Goal: Information Seeking & Learning: Learn about a topic

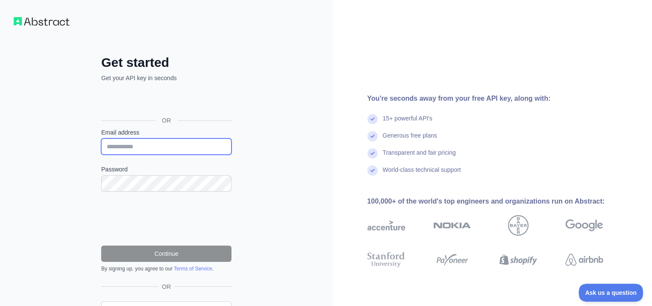
click at [150, 153] on input "Email address" at bounding box center [166, 147] width 130 height 16
type input "**********"
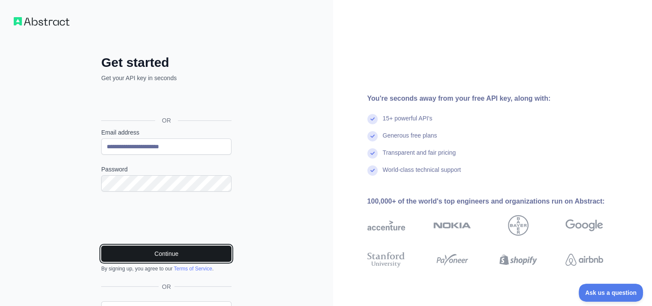
click at [126, 250] on button "Continue" at bounding box center [166, 254] width 130 height 16
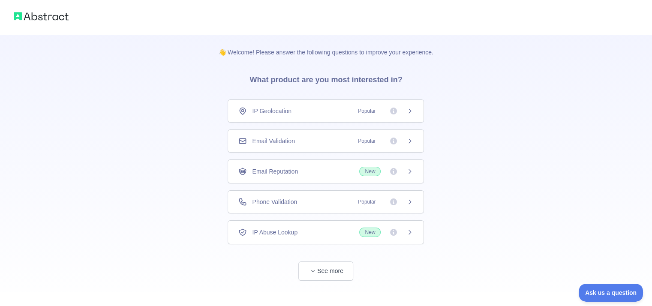
click at [588, 139] on div "👋 Welcome! Please answer the following questions to improve your experience. Wh…" at bounding box center [326, 157] width 652 height 315
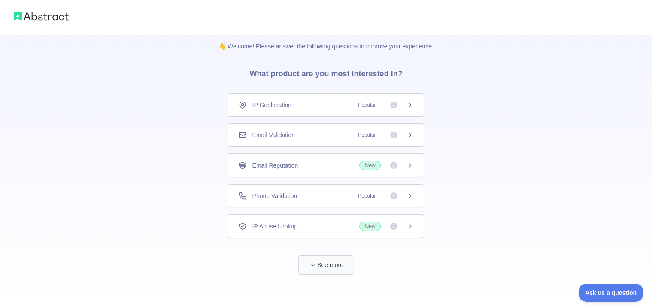
scroll to position [8, 0]
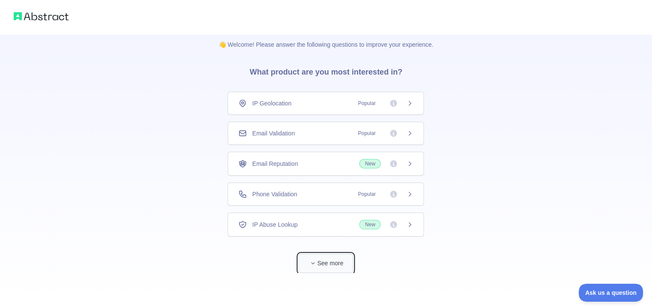
click at [339, 267] on button "See more" at bounding box center [326, 263] width 55 height 19
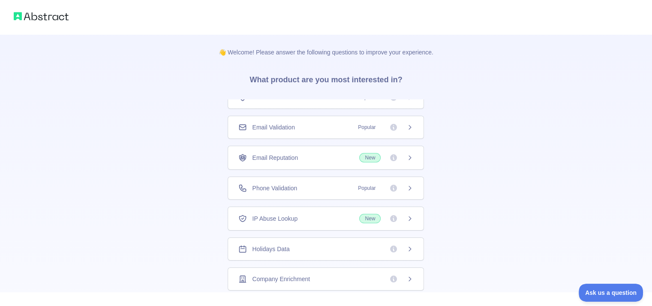
scroll to position [0, 0]
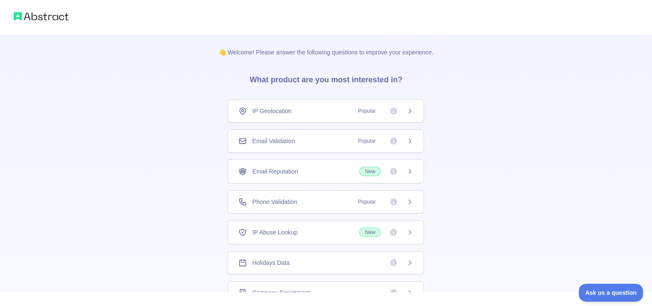
click at [355, 176] on div "Email Reputation New" at bounding box center [326, 172] width 196 height 24
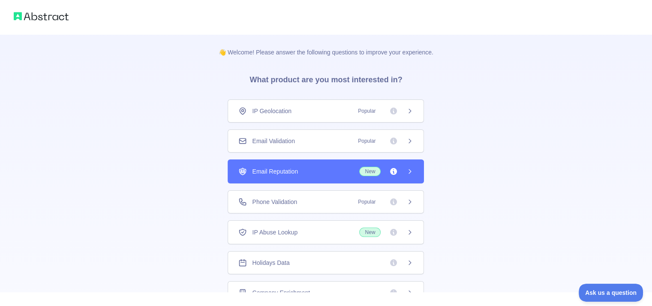
click at [407, 169] on icon at bounding box center [410, 171] width 7 height 7
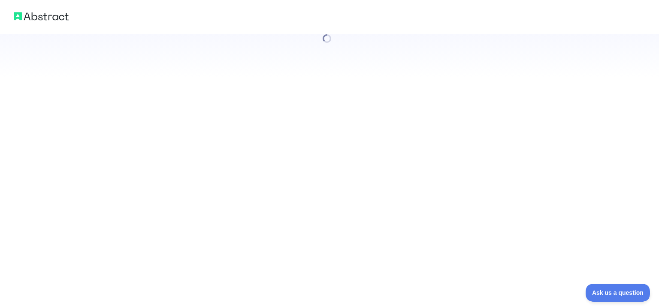
click at [405, 174] on div at bounding box center [329, 153] width 659 height 306
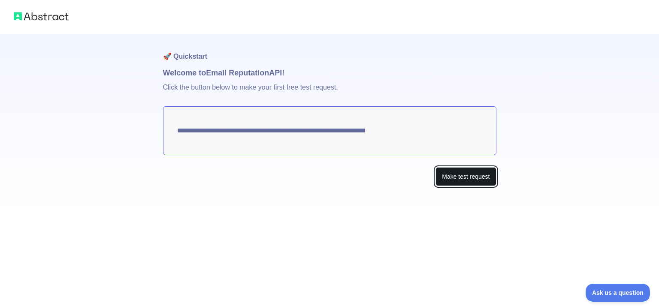
click at [447, 174] on button "Make test request" at bounding box center [465, 176] width 60 height 19
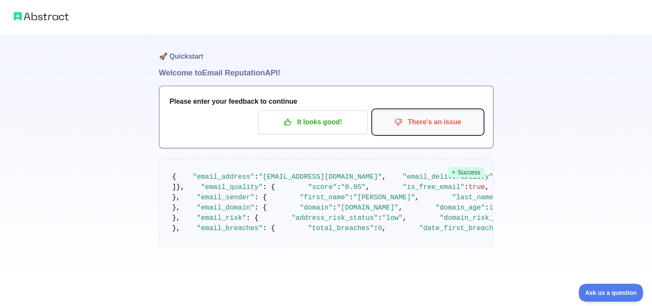
click at [402, 131] on button "There's an issue" at bounding box center [428, 122] width 110 height 24
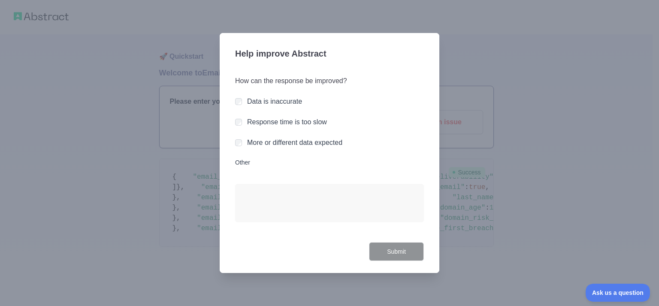
click at [495, 173] on div at bounding box center [329, 153] width 659 height 306
click at [420, 78] on h3 "How can the response be improved?" at bounding box center [329, 81] width 189 height 10
click at [320, 169] on div "How can the response be improved? Data is inaccurate Response time is too slow …" at bounding box center [329, 154] width 189 height 177
click at [372, 151] on div "How can the response be improved? Data is inaccurate Response time is too slow …" at bounding box center [329, 154] width 189 height 177
click at [454, 157] on div at bounding box center [329, 153] width 659 height 306
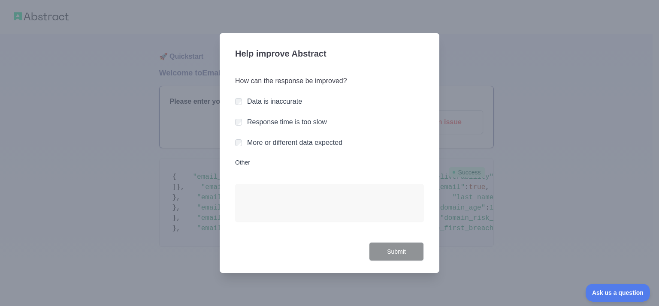
click at [612, 21] on div at bounding box center [329, 153] width 659 height 306
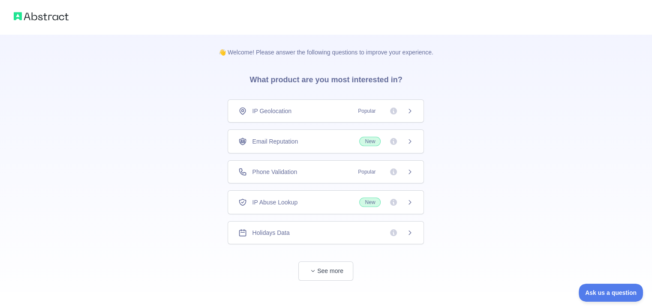
click at [334, 142] on div "Email Reputation New" at bounding box center [325, 141] width 175 height 9
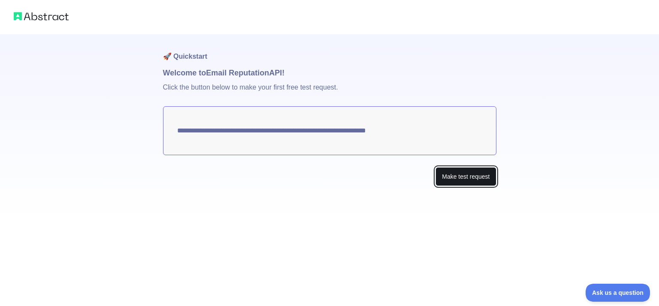
click at [448, 175] on button "Make test request" at bounding box center [465, 176] width 60 height 19
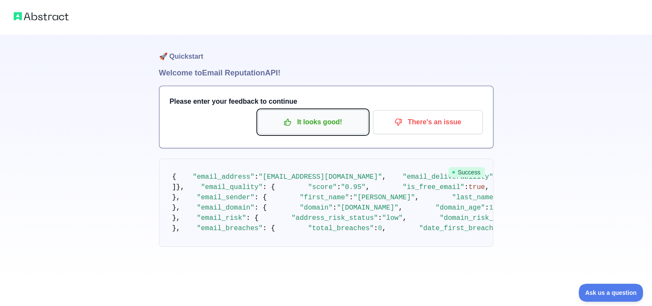
click at [353, 125] on p "It looks good!" at bounding box center [313, 122] width 97 height 15
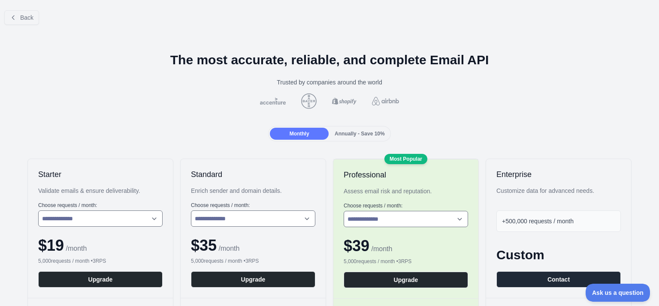
click at [355, 133] on span "Annually - Save 10%" at bounding box center [360, 134] width 50 height 6
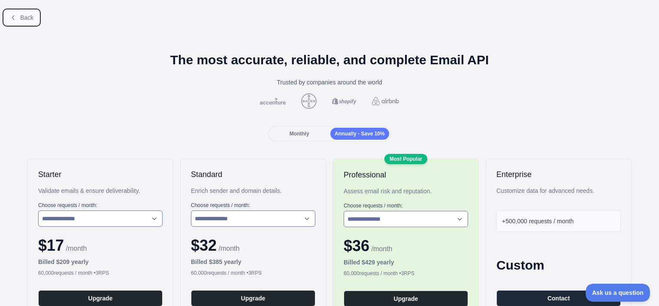
click at [34, 22] on button "Back" at bounding box center [21, 17] width 35 height 15
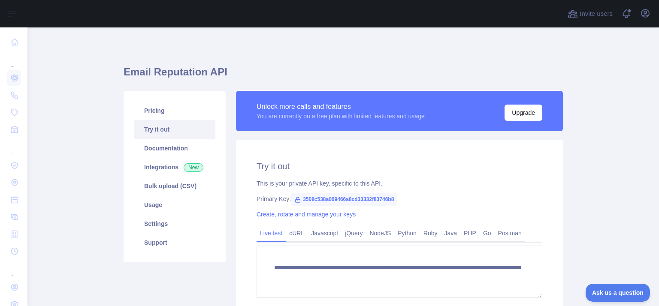
click at [649, 6] on div "Open user menu" at bounding box center [645, 13] width 14 height 15
click at [317, 200] on span "3508c538a069466a8cd33332f83746b8" at bounding box center [344, 199] width 106 height 13
click at [459, 199] on div "Primary Key: 3508c538a069466a8cd33332f83746b8" at bounding box center [399, 199] width 286 height 9
click at [336, 198] on span "3508c538a069466a8cd33332f83746b8" at bounding box center [344, 199] width 106 height 13
drag, startPoint x: 302, startPoint y: 199, endPoint x: 321, endPoint y: 202, distance: 19.9
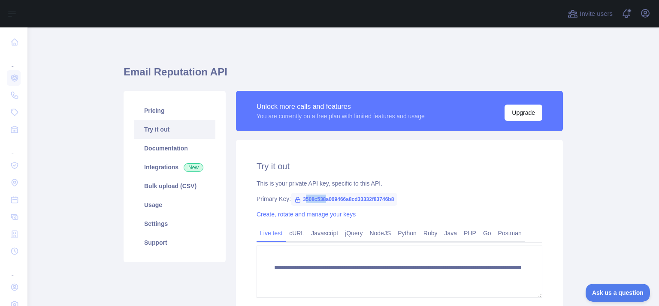
click at [321, 202] on span "3508c538a069466a8cd33332f83746b8" at bounding box center [344, 199] width 106 height 13
drag, startPoint x: 321, startPoint y: 202, endPoint x: 304, endPoint y: 200, distance: 17.7
click at [304, 200] on span "3508c538a069466a8cd33332f83746b8" at bounding box center [344, 199] width 106 height 13
click at [300, 199] on span "3508c538a069466a8cd33332f83746b8" at bounding box center [344, 199] width 106 height 13
drag, startPoint x: 299, startPoint y: 199, endPoint x: 395, endPoint y: 202, distance: 96.1
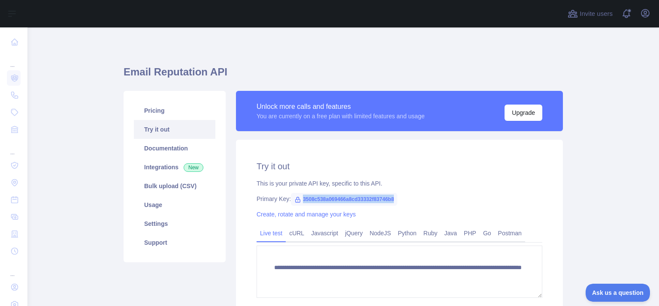
click at [395, 202] on div "Primary Key: 3508c538a069466a8cd33332f83746b8" at bounding box center [399, 199] width 286 height 9
copy span "3508c538a069466a8cd33332f83746b8"
click at [354, 46] on div "**********" at bounding box center [343, 217] width 439 height 380
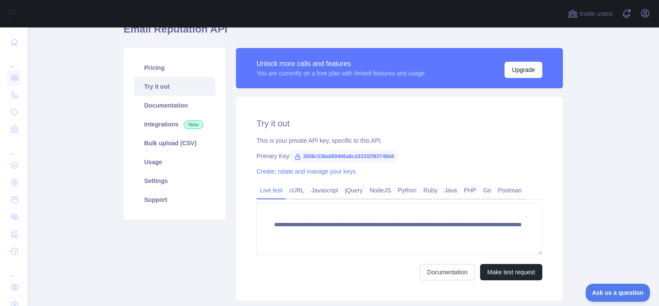
scroll to position [86, 0]
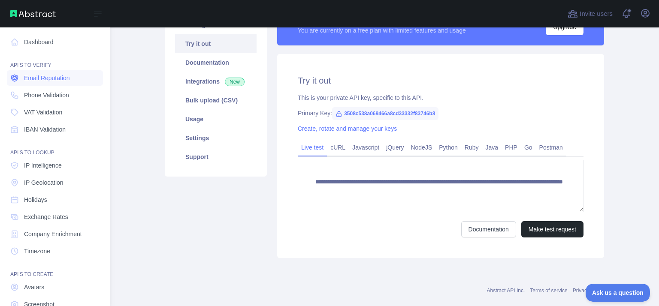
click at [21, 79] on link "Email Reputation" at bounding box center [55, 77] width 96 height 15
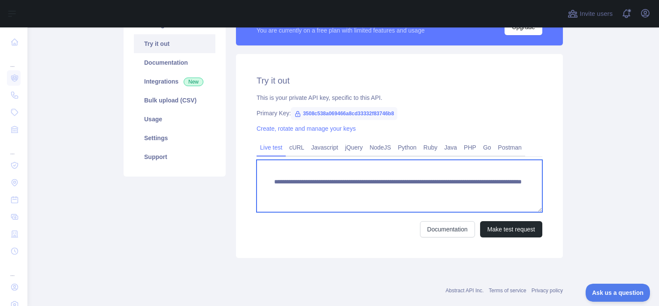
click at [349, 211] on textarea "**********" at bounding box center [399, 186] width 286 height 52
click at [332, 190] on textarea "**********" at bounding box center [399, 186] width 286 height 52
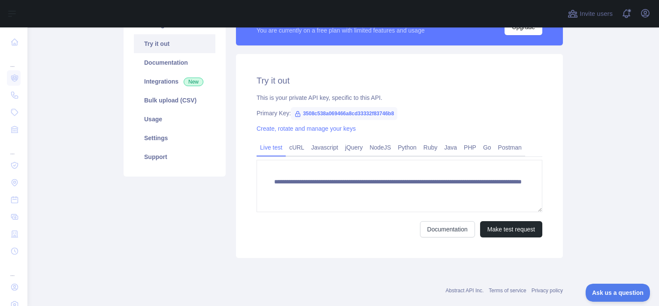
click at [133, 210] on div "Pricing Try it out Documentation Integrations New Bulk upload (CSV) Usage Setti…" at bounding box center [174, 131] width 112 height 253
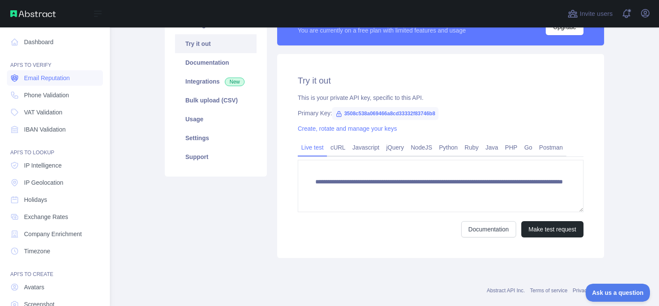
click at [67, 79] on span "Email Reputation" at bounding box center [47, 78] width 46 height 9
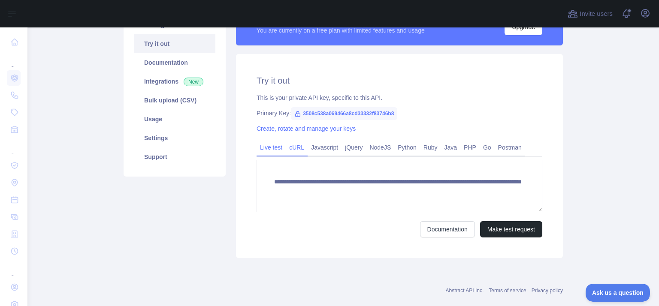
click at [292, 150] on link "cURL" at bounding box center [297, 148] width 22 height 14
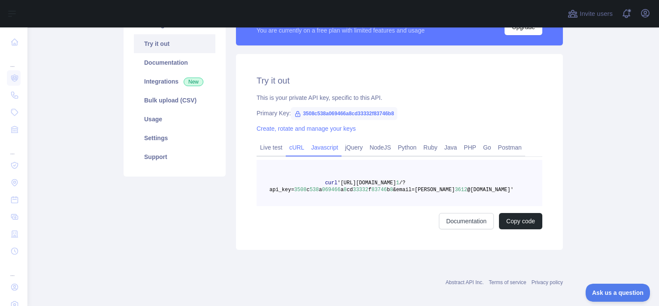
click at [312, 150] on link "Javascript" at bounding box center [325, 148] width 34 height 14
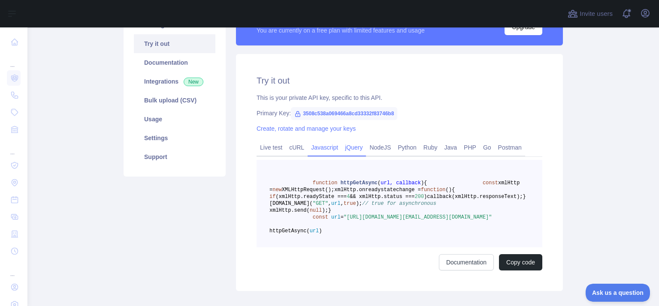
click at [341, 149] on link "jQuery" at bounding box center [353, 148] width 24 height 14
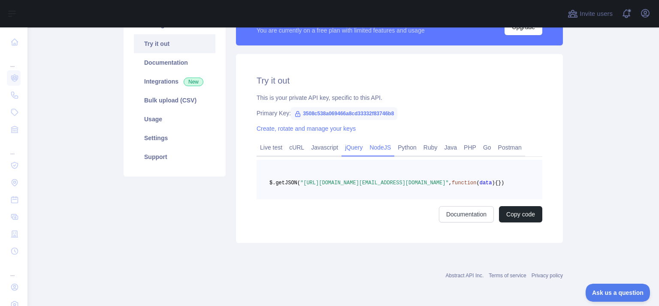
click at [368, 148] on link "NodeJS" at bounding box center [380, 148] width 28 height 14
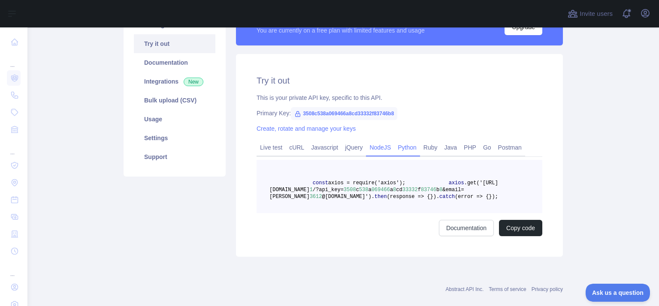
click at [412, 151] on link "Python" at bounding box center [407, 148] width 26 height 14
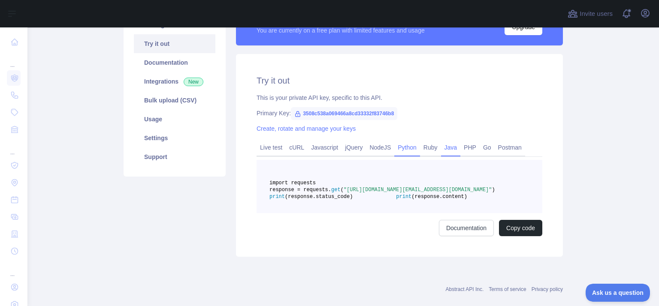
click at [441, 149] on link "Java" at bounding box center [451, 148] width 20 height 14
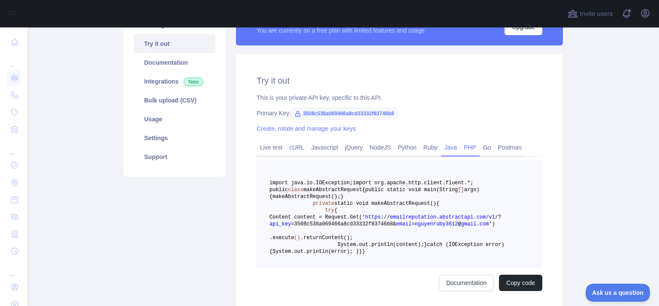
click at [460, 149] on link "PHP" at bounding box center [469, 148] width 19 height 14
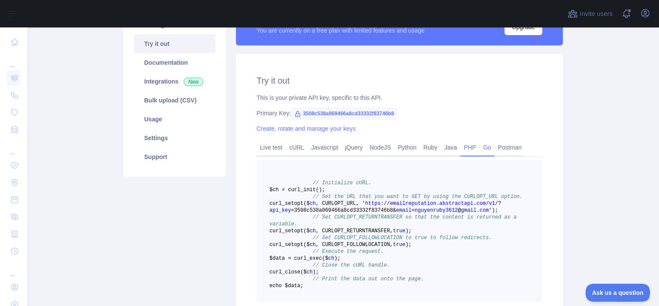
click at [480, 151] on link "Go" at bounding box center [487, 148] width 15 height 14
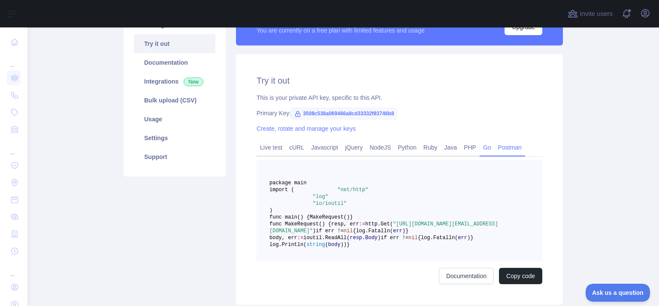
click at [498, 151] on link "Postman" at bounding box center [510, 148] width 30 height 14
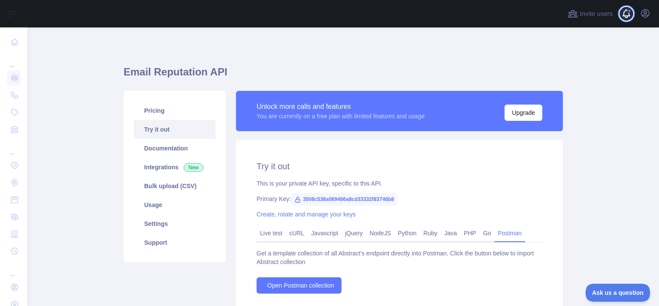
click at [626, 16] on span at bounding box center [629, 13] width 17 height 27
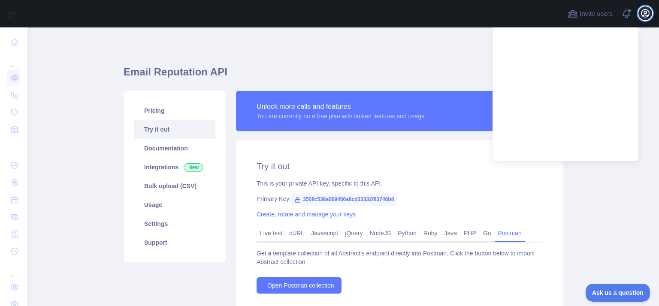
click at [644, 13] on icon "button" at bounding box center [645, 13] width 8 height 8
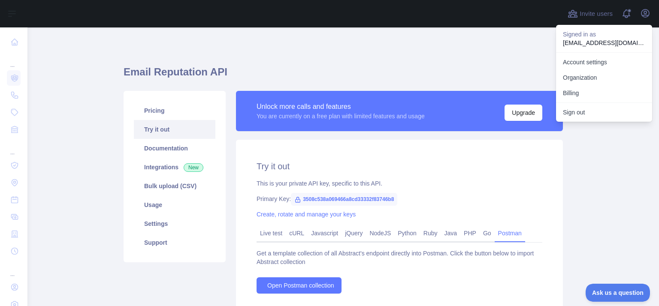
click at [434, 60] on div "Email Reputation API Pricing Try it out Documentation Integrations New Bulk upl…" at bounding box center [343, 187] width 439 height 278
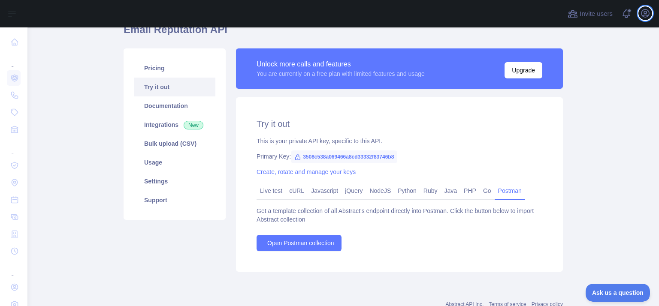
scroll to position [43, 0]
click at [269, 194] on link "Live test" at bounding box center [270, 191] width 29 height 14
